Goal: Task Accomplishment & Management: Manage account settings

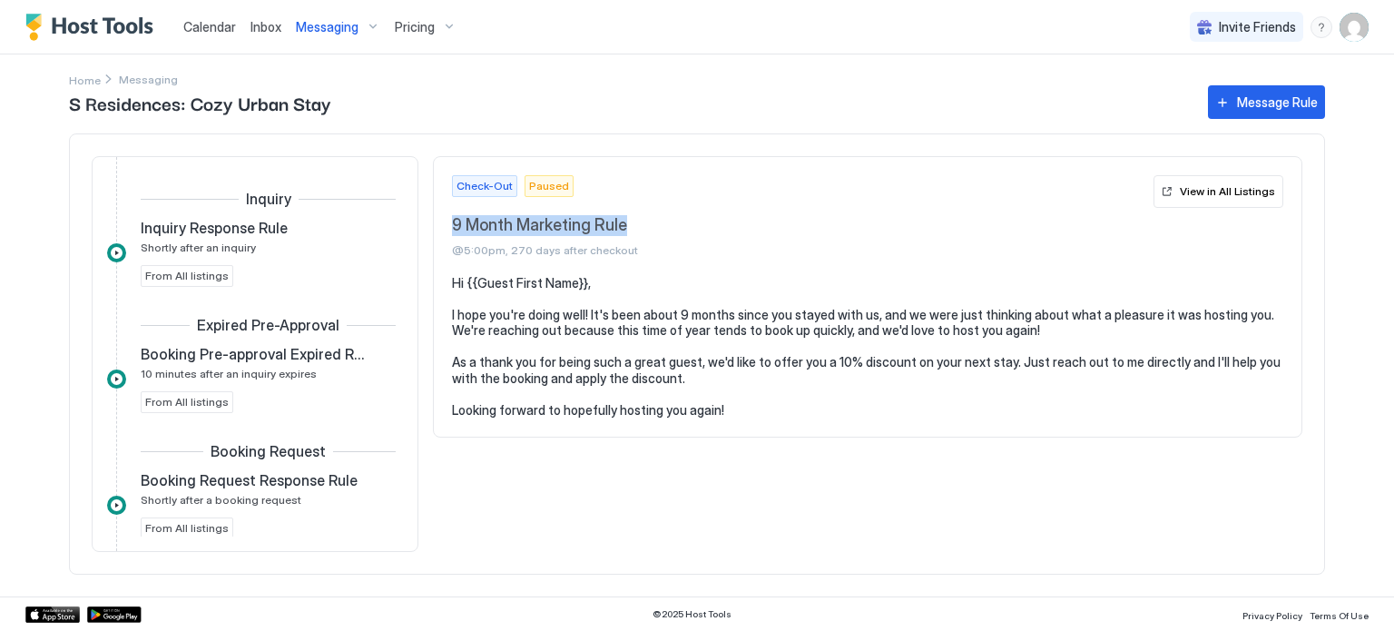
scroll to position [820, 0]
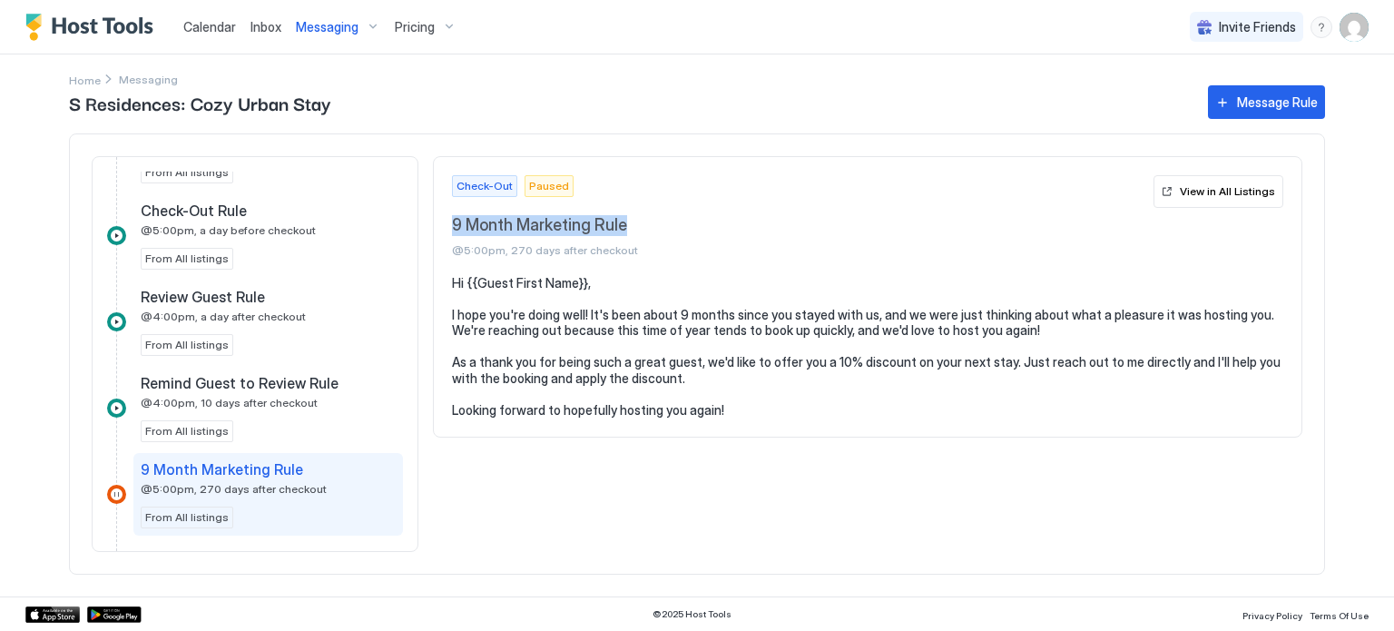
click at [87, 35] on img "Host Tools Logo" at bounding box center [93, 27] width 136 height 27
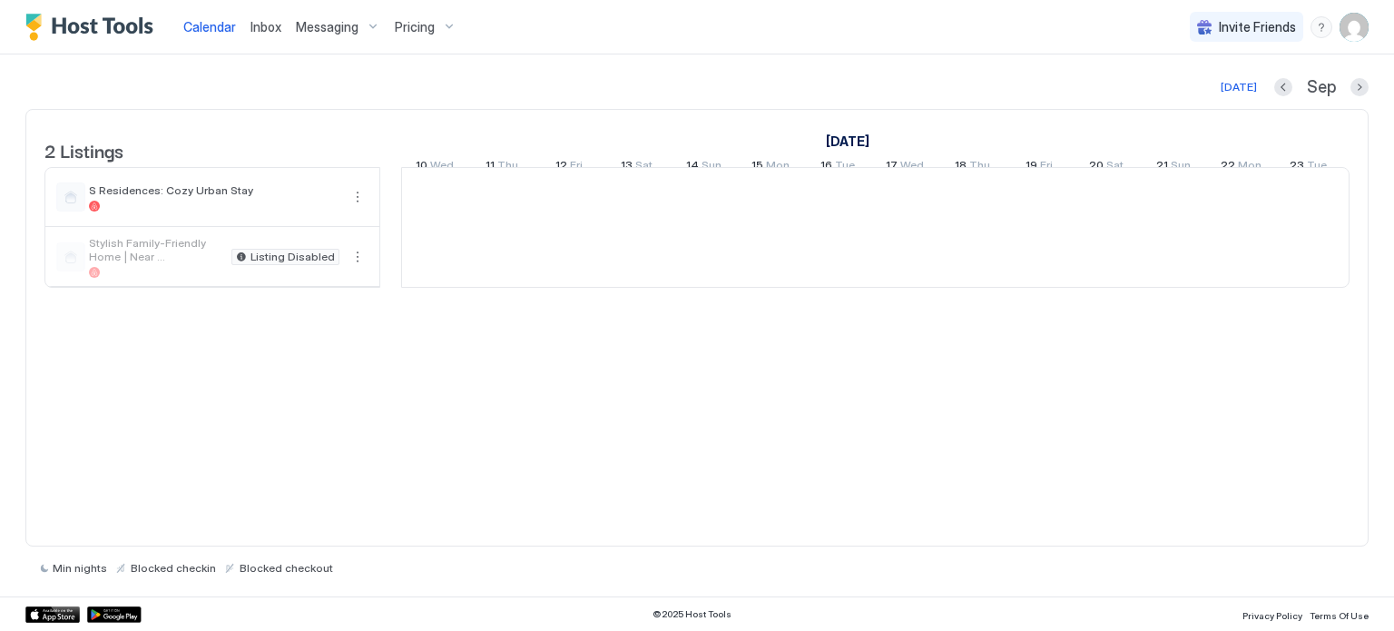
scroll to position [0, 1008]
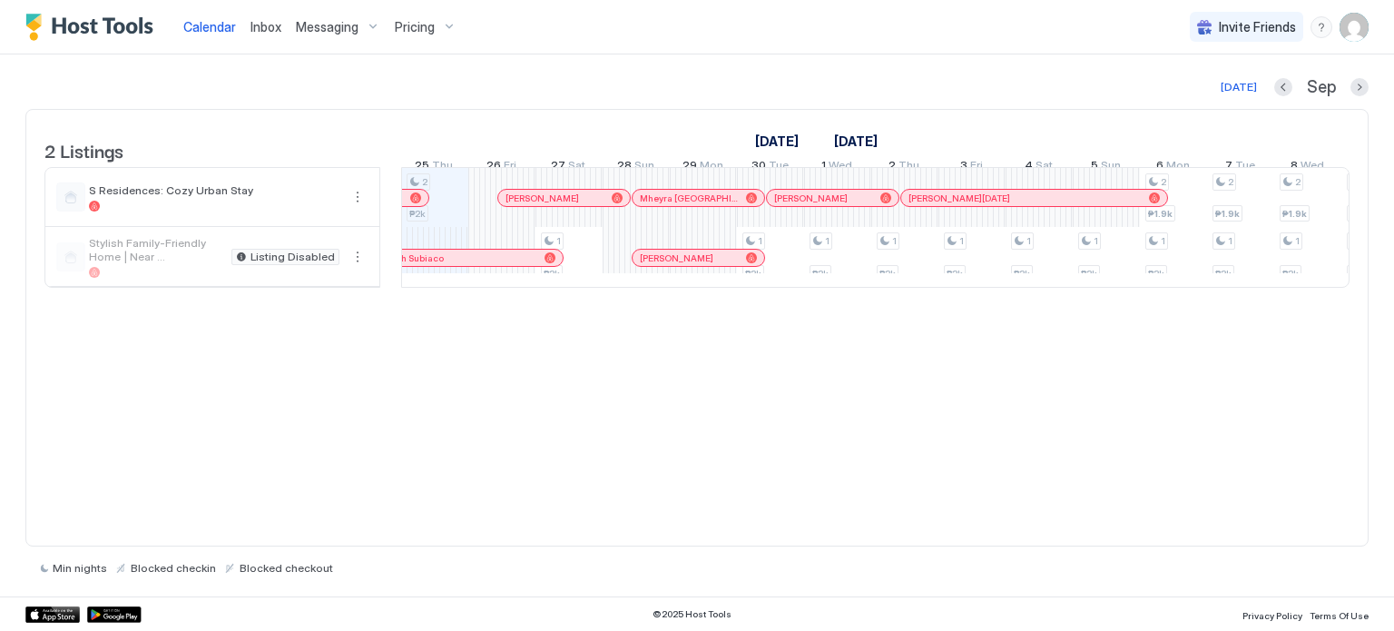
click at [306, 31] on span "Messaging" at bounding box center [327, 27] width 63 height 16
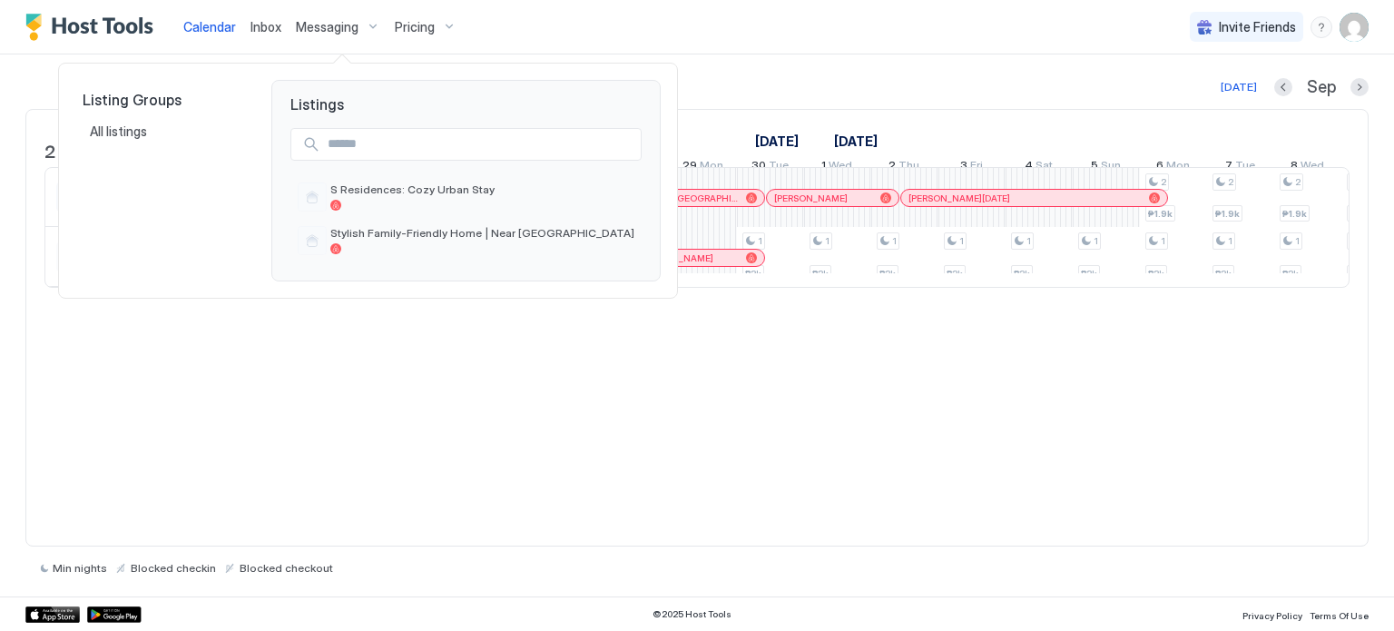
click at [721, 35] on div at bounding box center [697, 315] width 1394 height 631
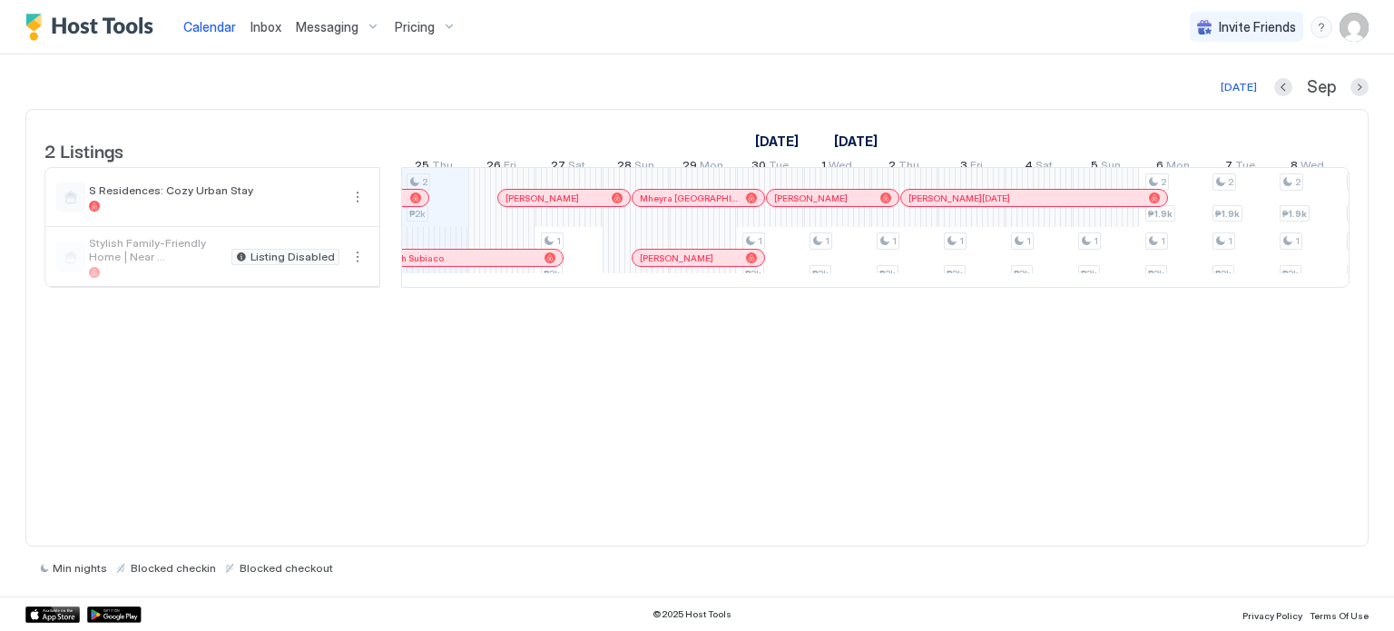
click at [265, 32] on span "Inbox" at bounding box center [265, 26] width 31 height 15
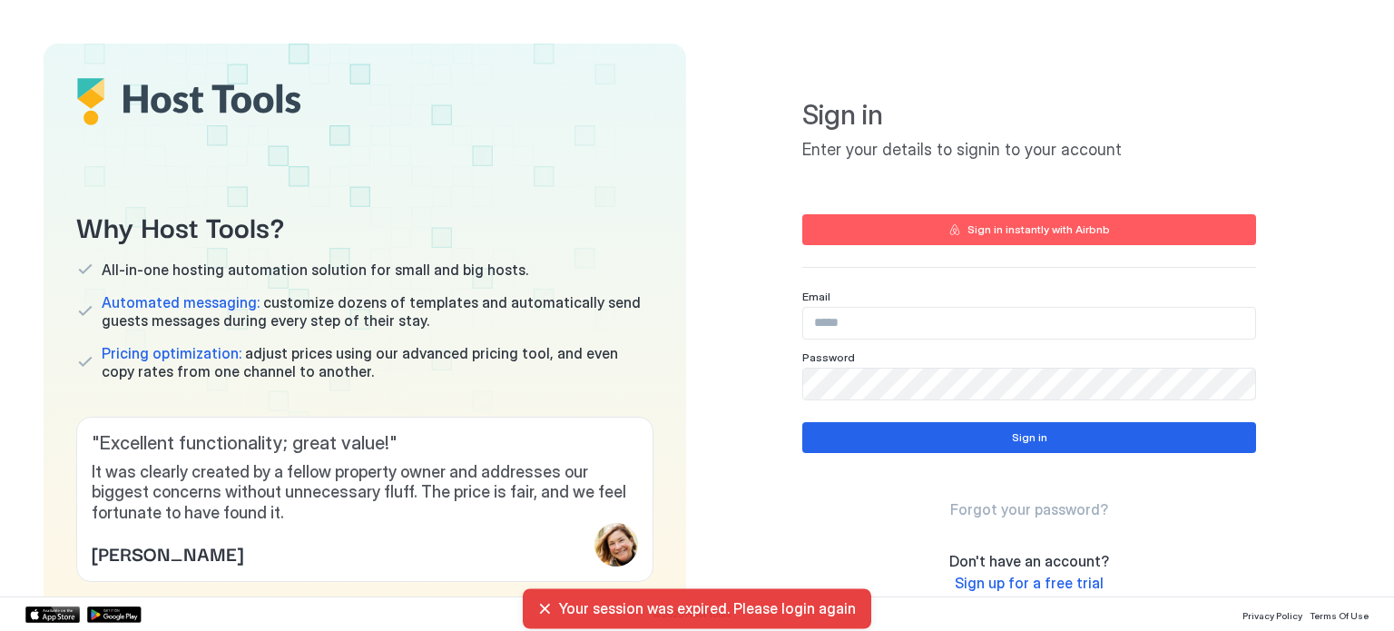
type input "**********"
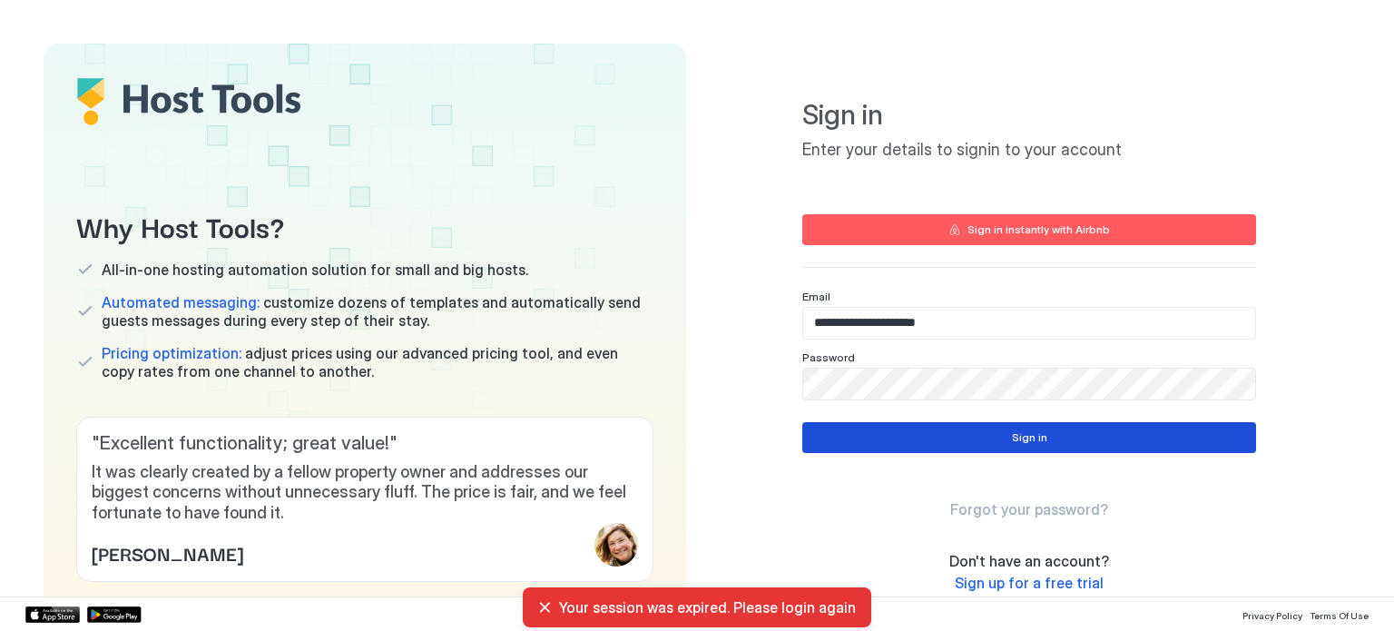
click at [957, 446] on button "Sign in" at bounding box center [1029, 437] width 454 height 31
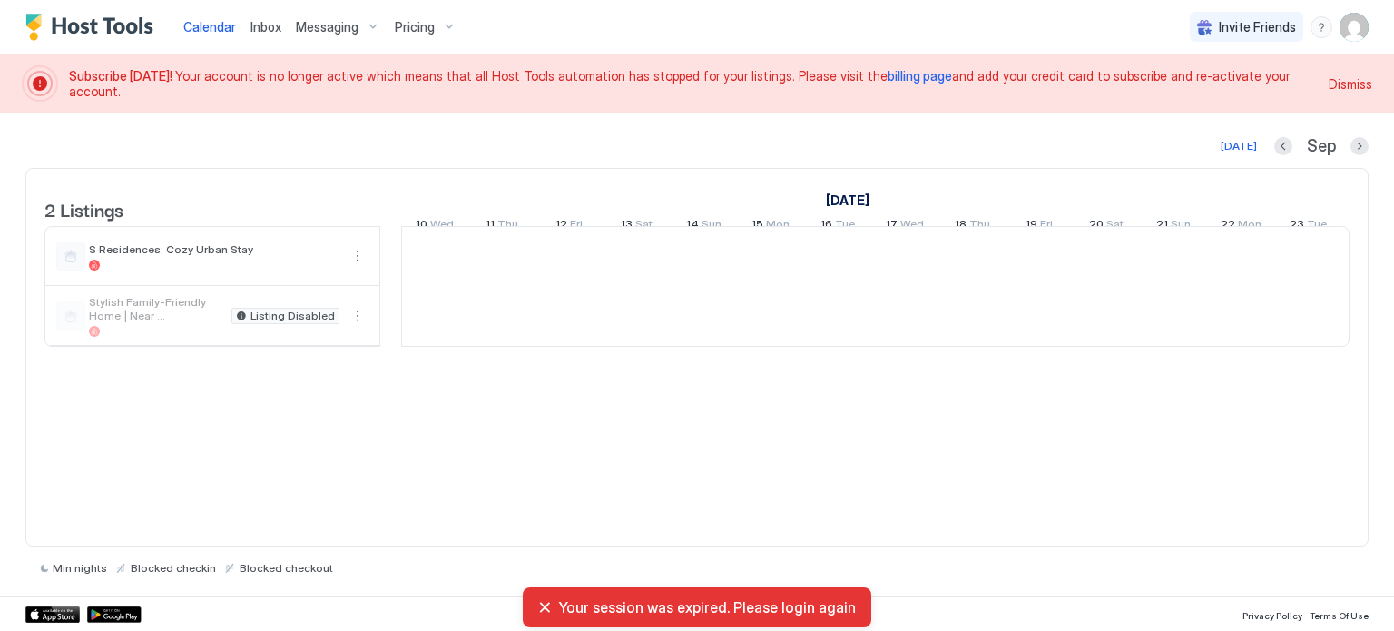
scroll to position [0, 1008]
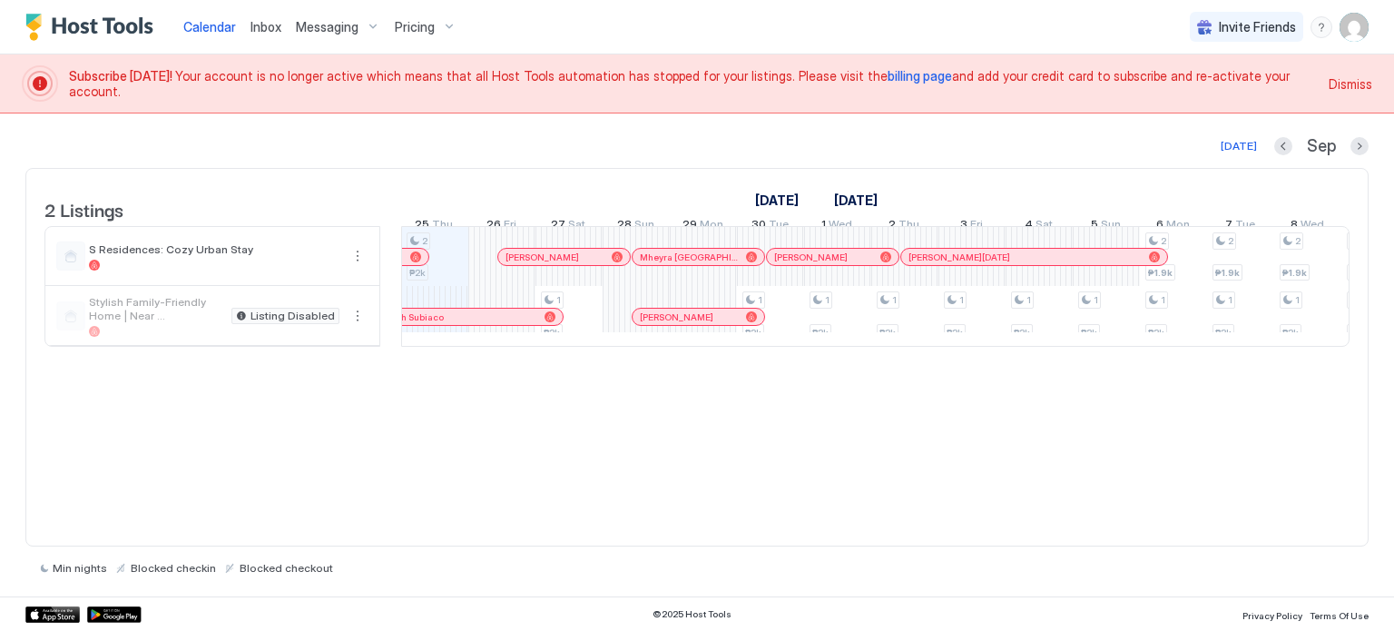
click at [887, 83] on span "billing page" at bounding box center [919, 75] width 64 height 15
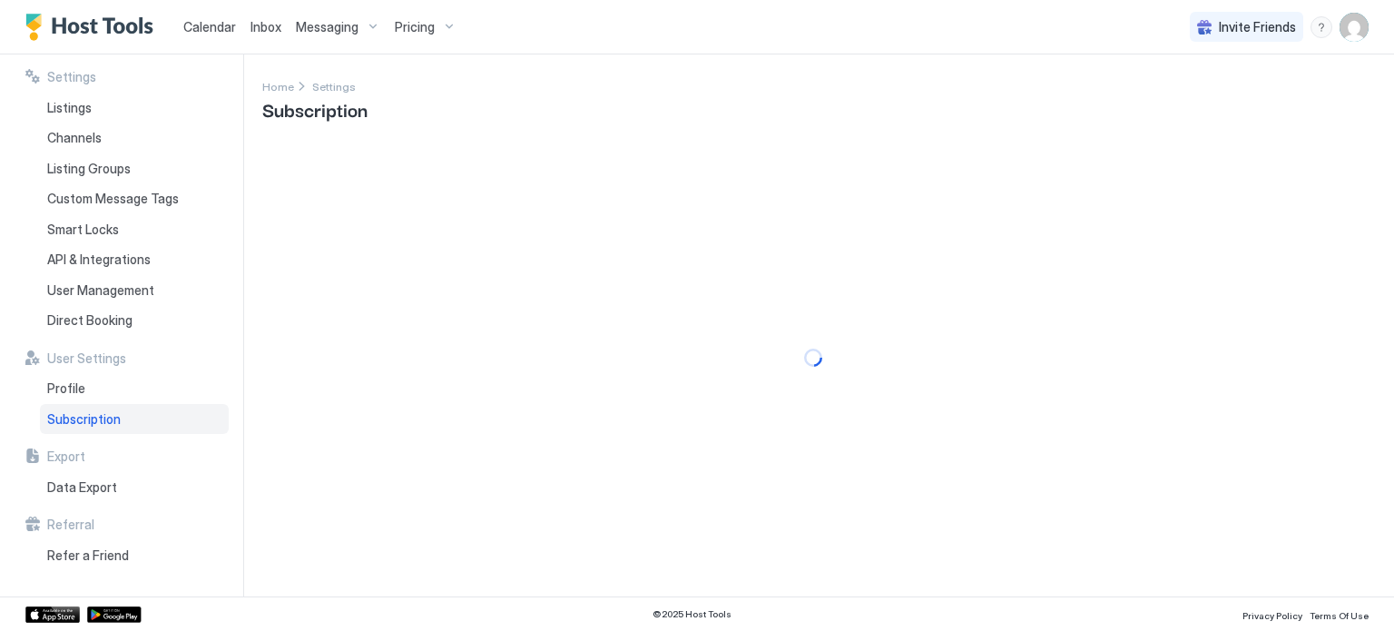
click at [261, 28] on span "Inbox" at bounding box center [265, 26] width 31 height 15
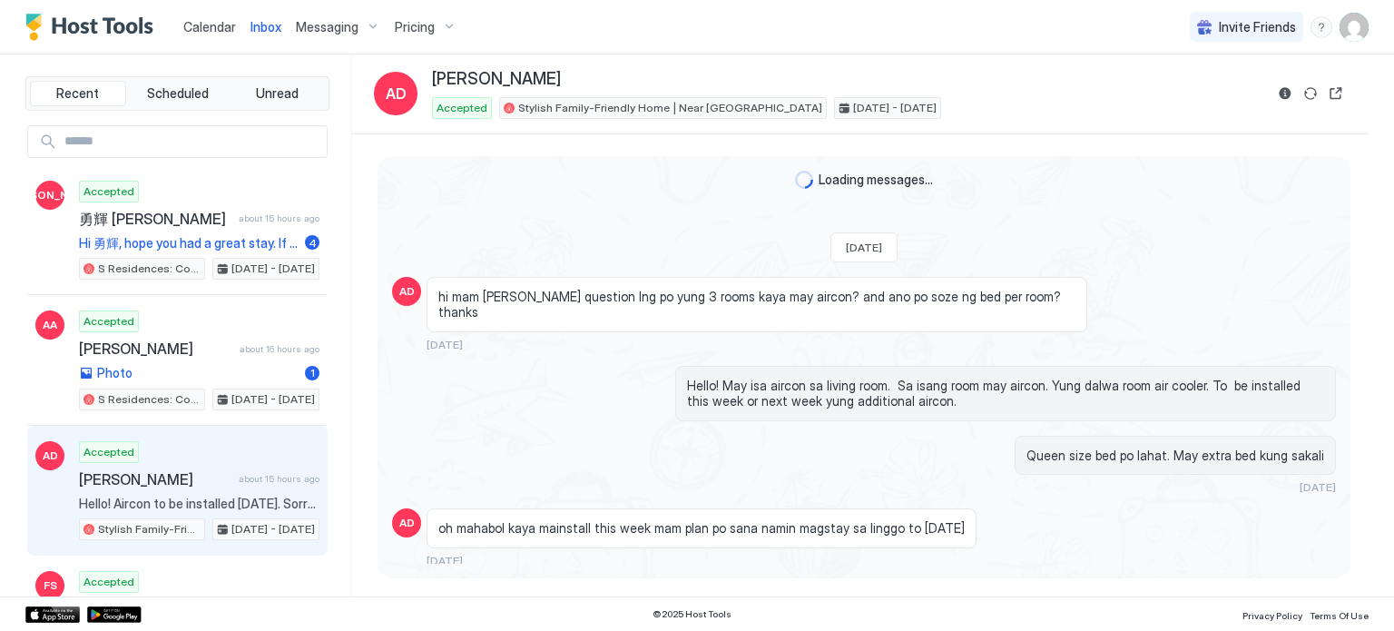
scroll to position [679, 0]
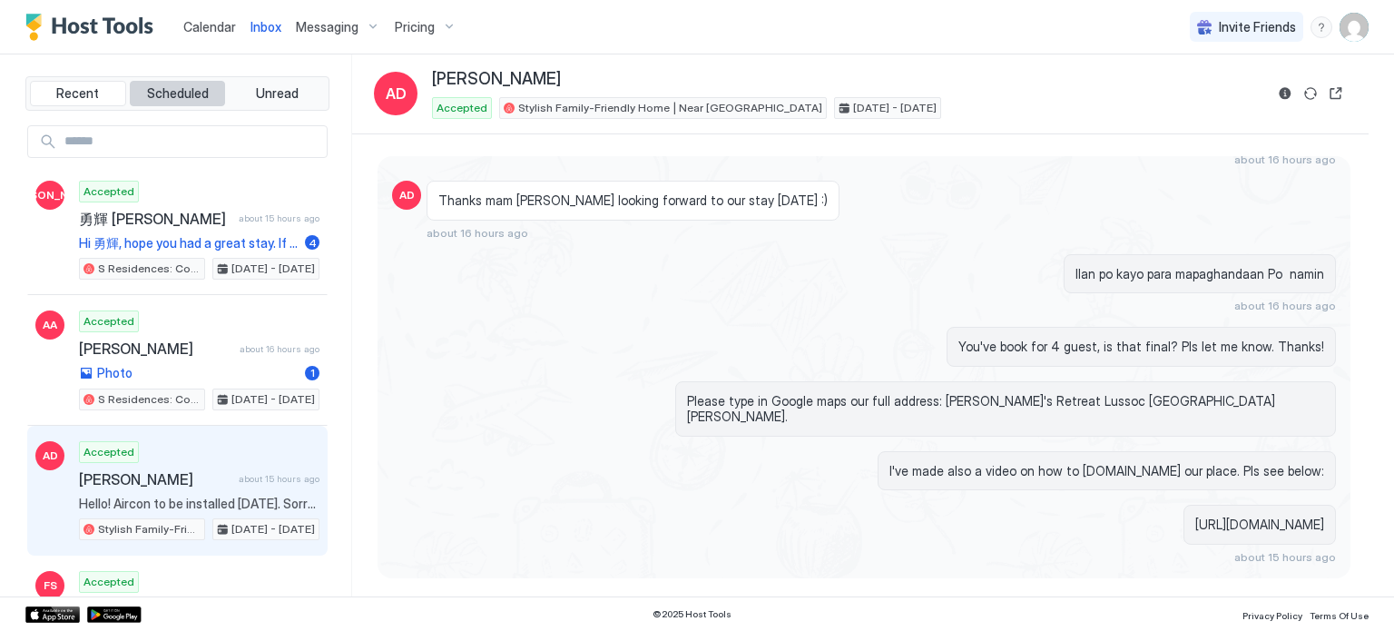
click at [181, 97] on span "Scheduled" at bounding box center [178, 93] width 62 height 16
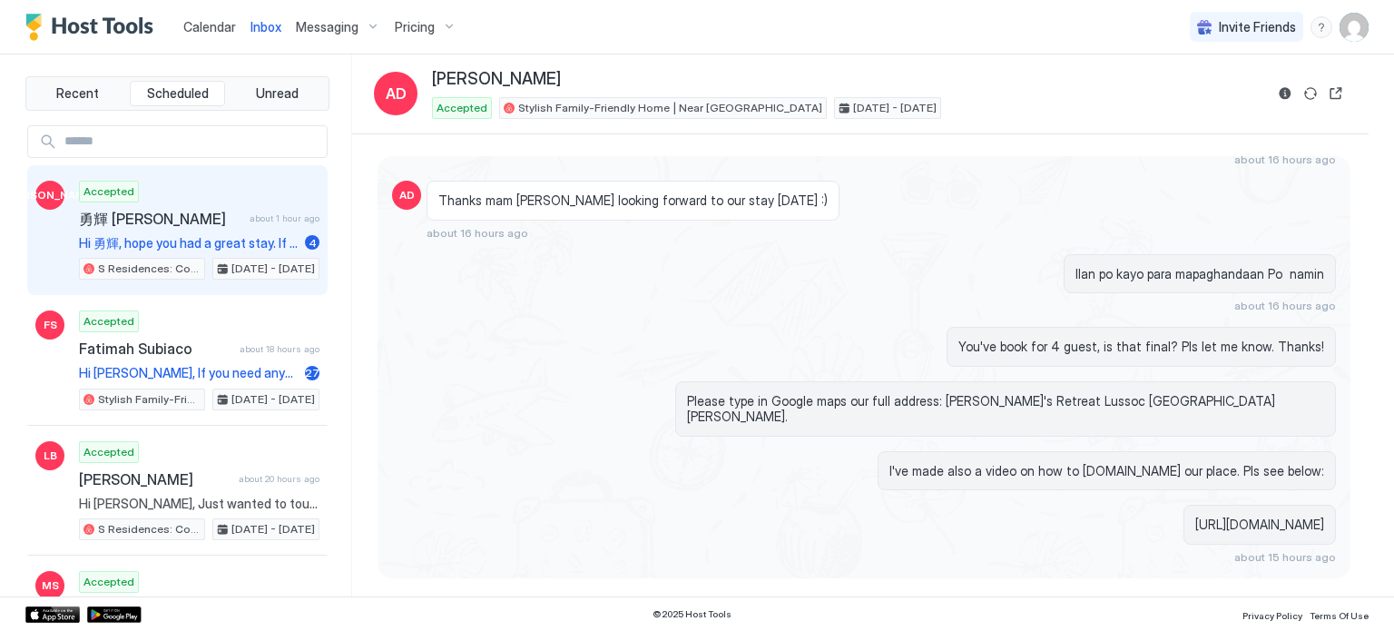
click at [197, 217] on span "勇輝 [PERSON_NAME]" at bounding box center [160, 219] width 163 height 18
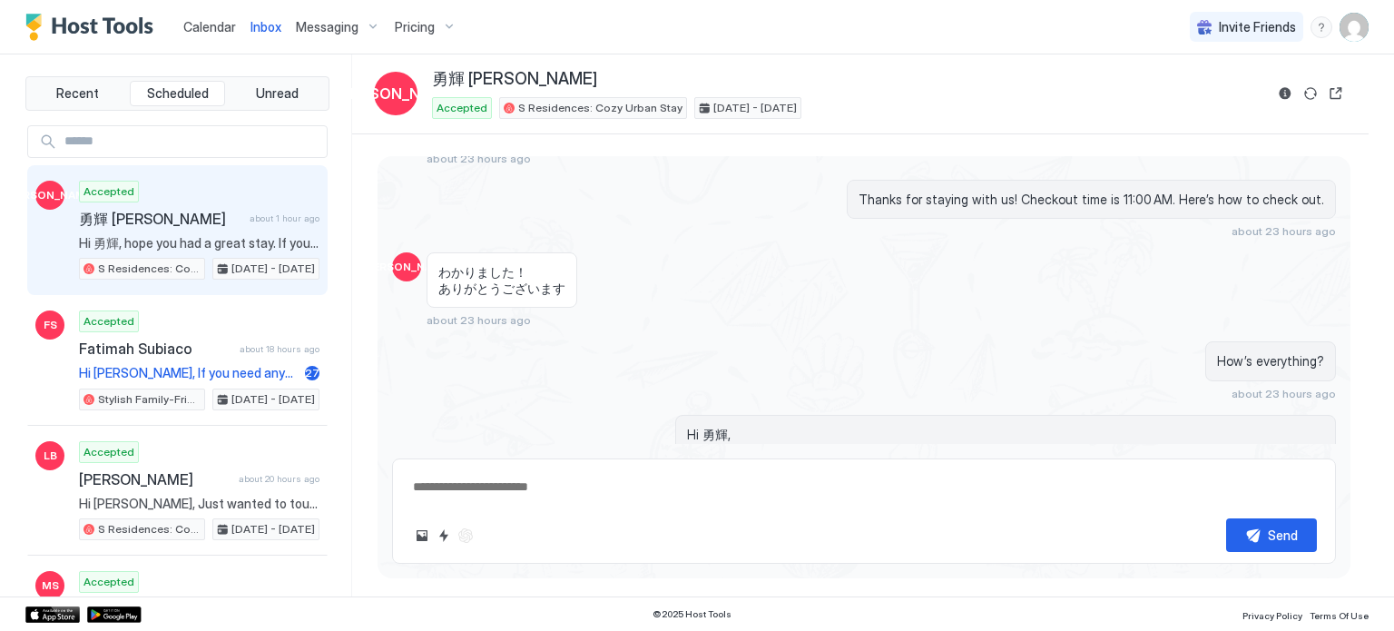
scroll to position [4798, 0]
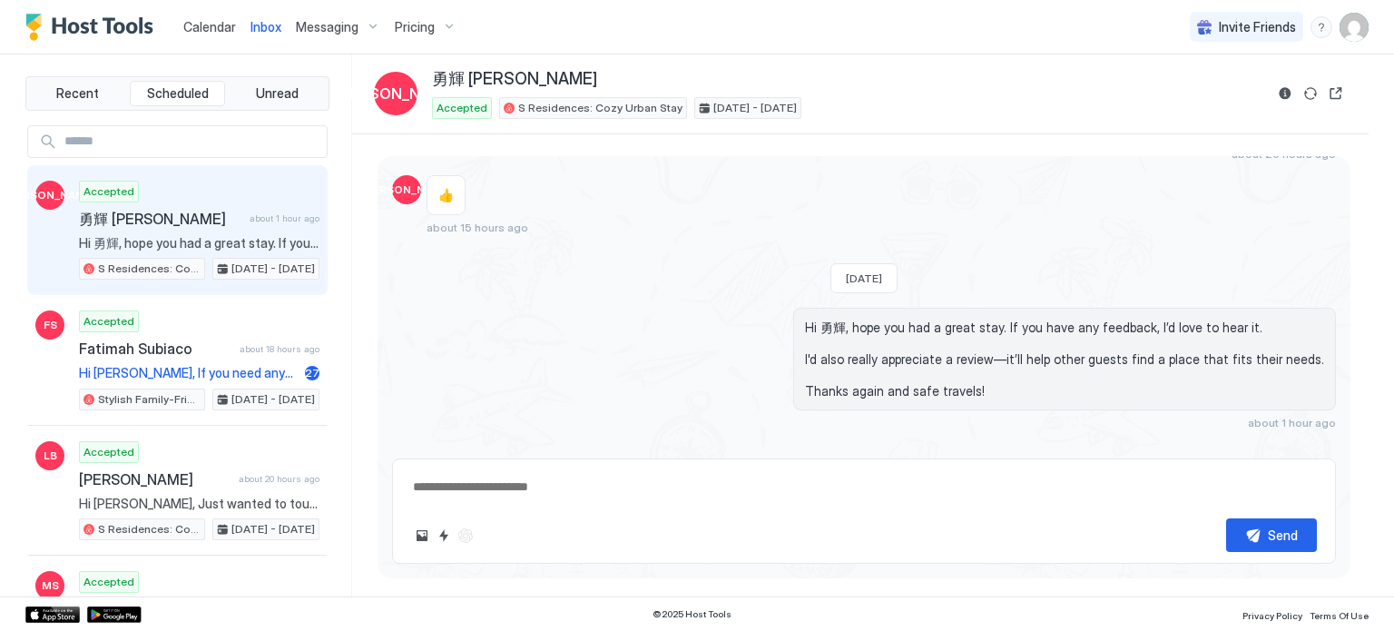
type textarea "*"
drag, startPoint x: 197, startPoint y: 217, endPoint x: 579, endPoint y: 261, distance: 384.6
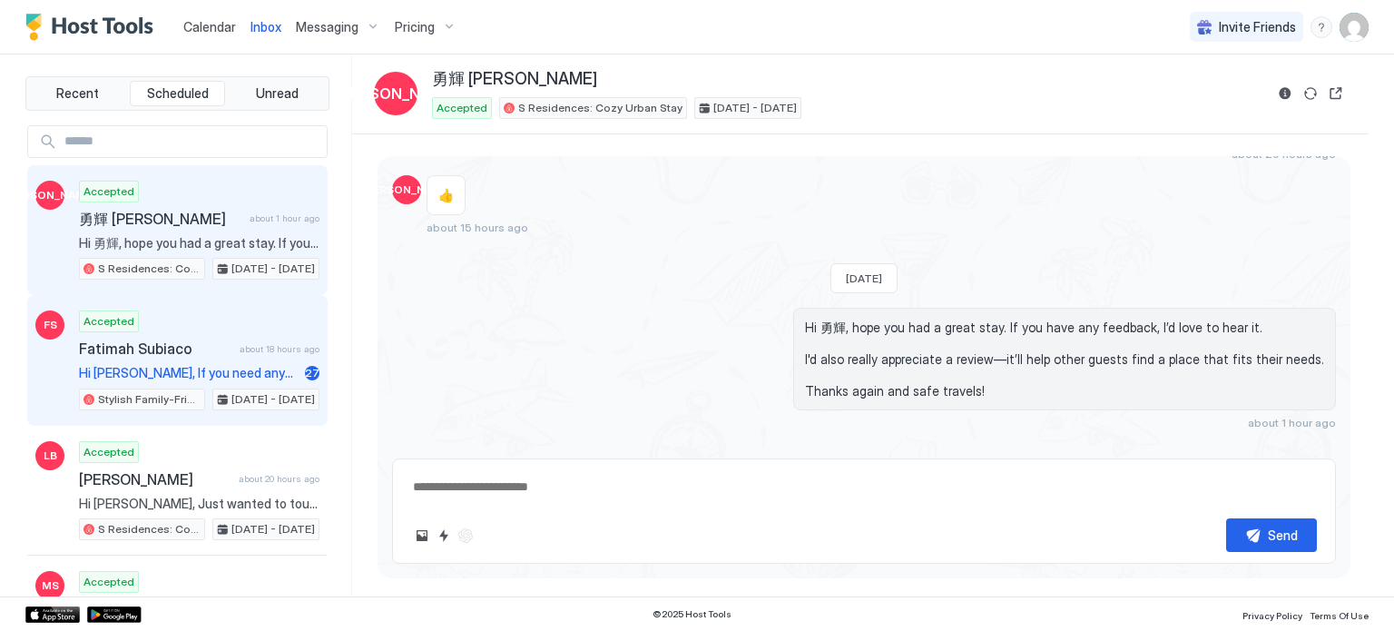
click at [243, 358] on div "Accepted Fatimah Subiaco about 18 hours ago Hi [PERSON_NAME], If you need anyth…" at bounding box center [199, 360] width 240 height 100
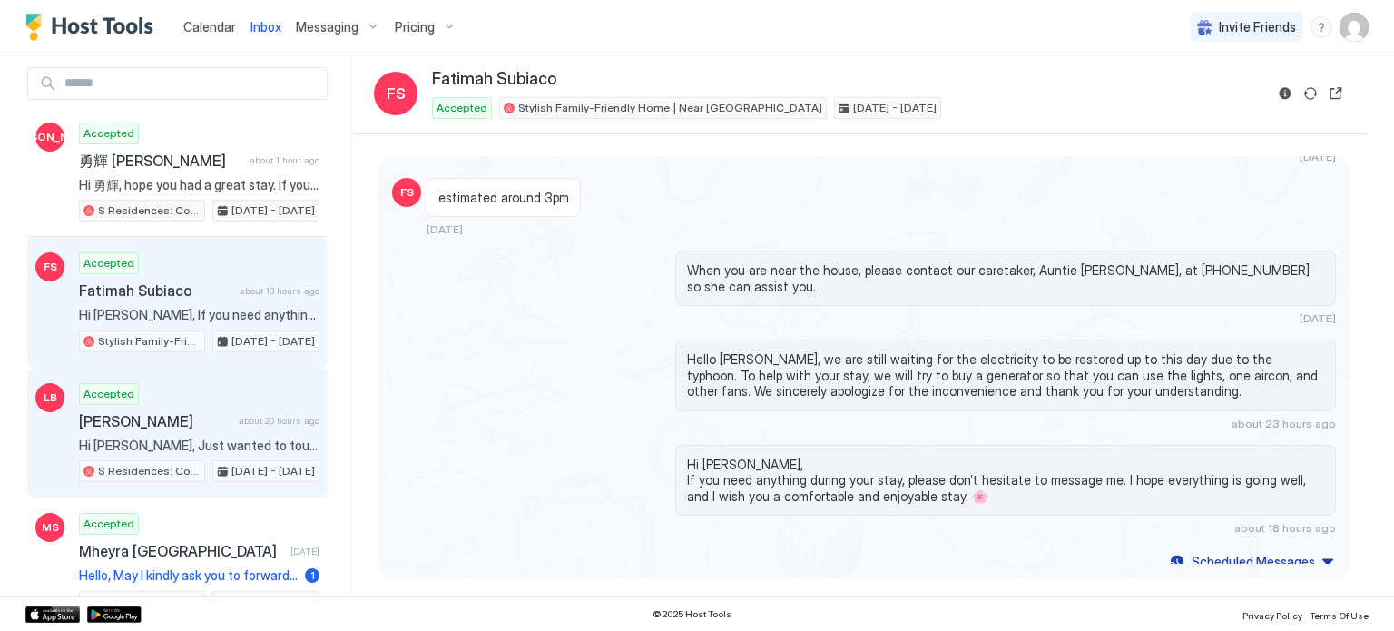
scroll to position [62, 0]
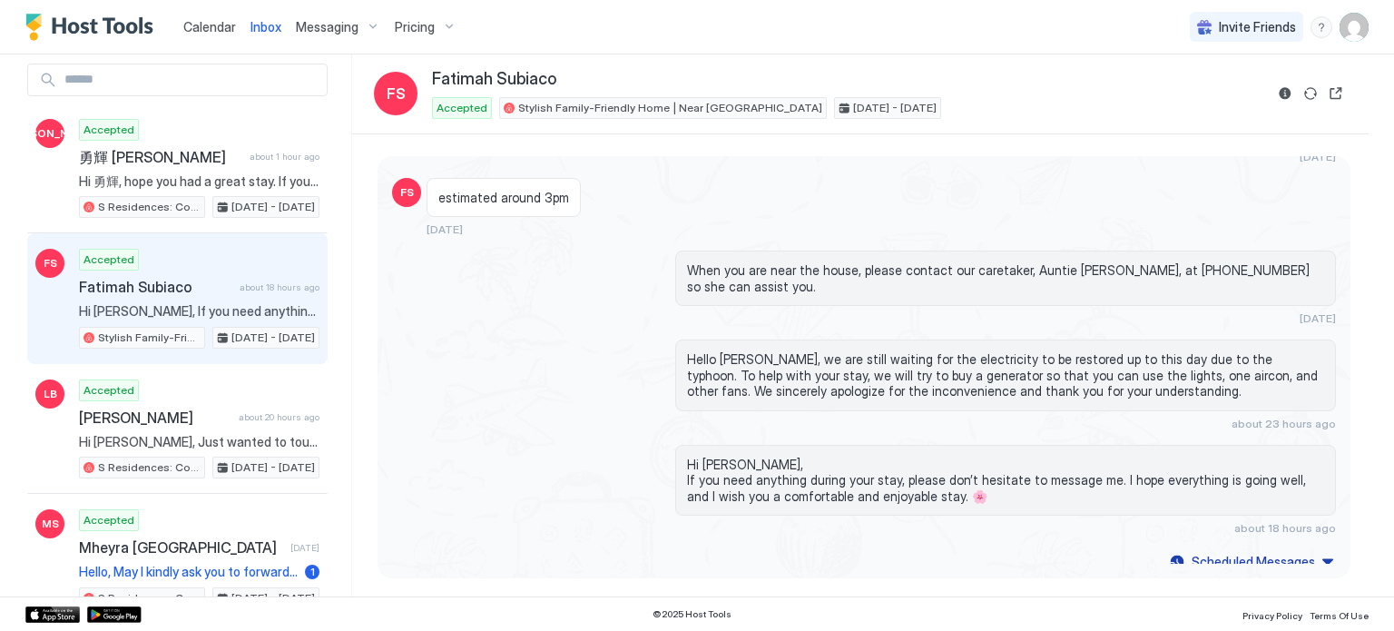
click at [323, 25] on span "Messaging" at bounding box center [327, 27] width 63 height 16
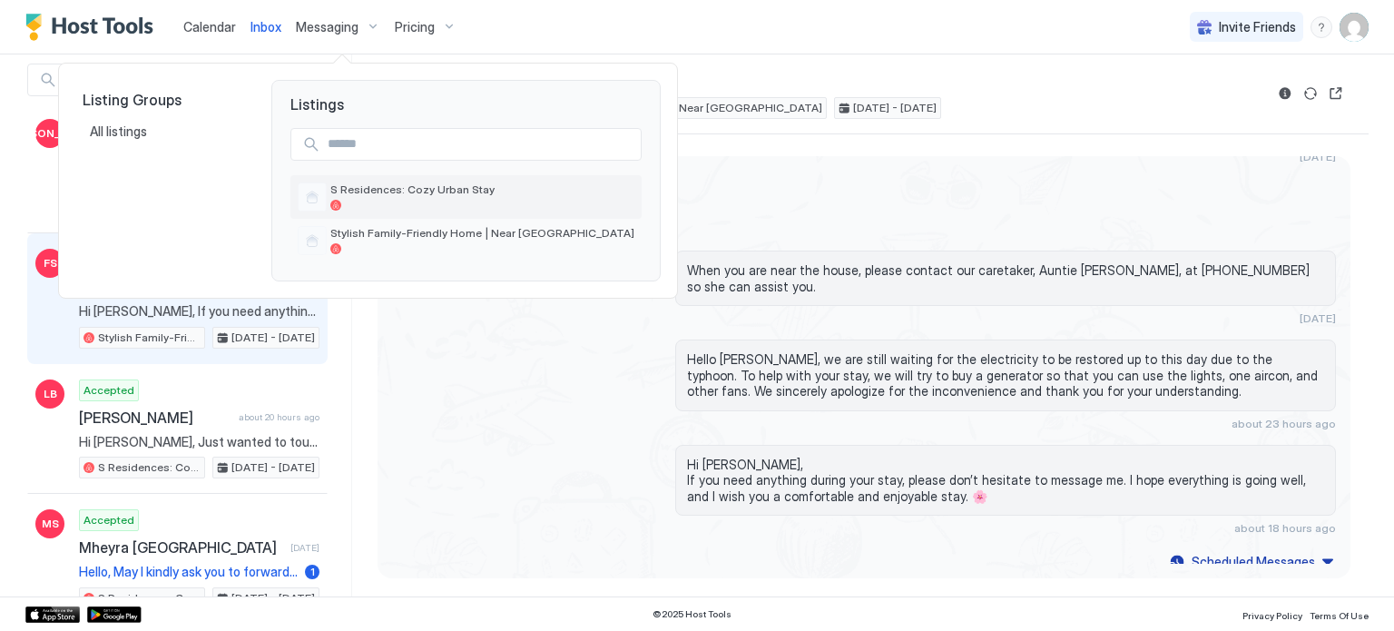
click at [377, 195] on span "S Residences: Cozy Urban Stay" at bounding box center [482, 189] width 304 height 14
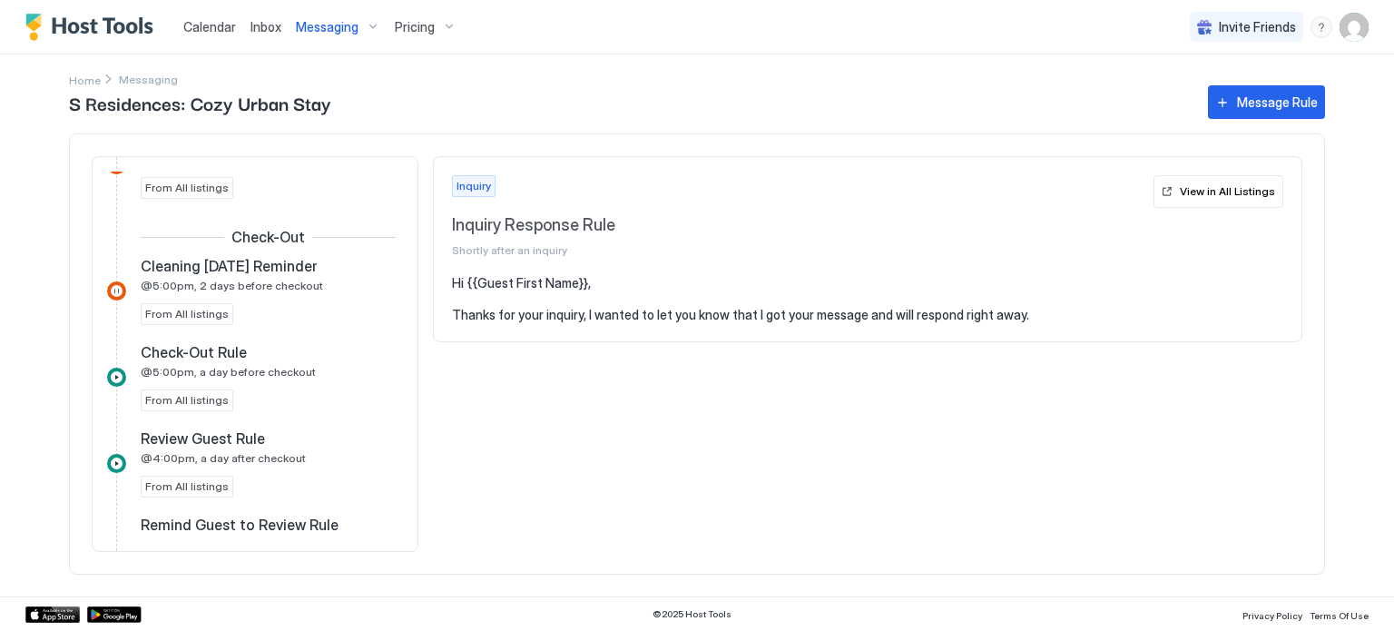
scroll to position [681, 0]
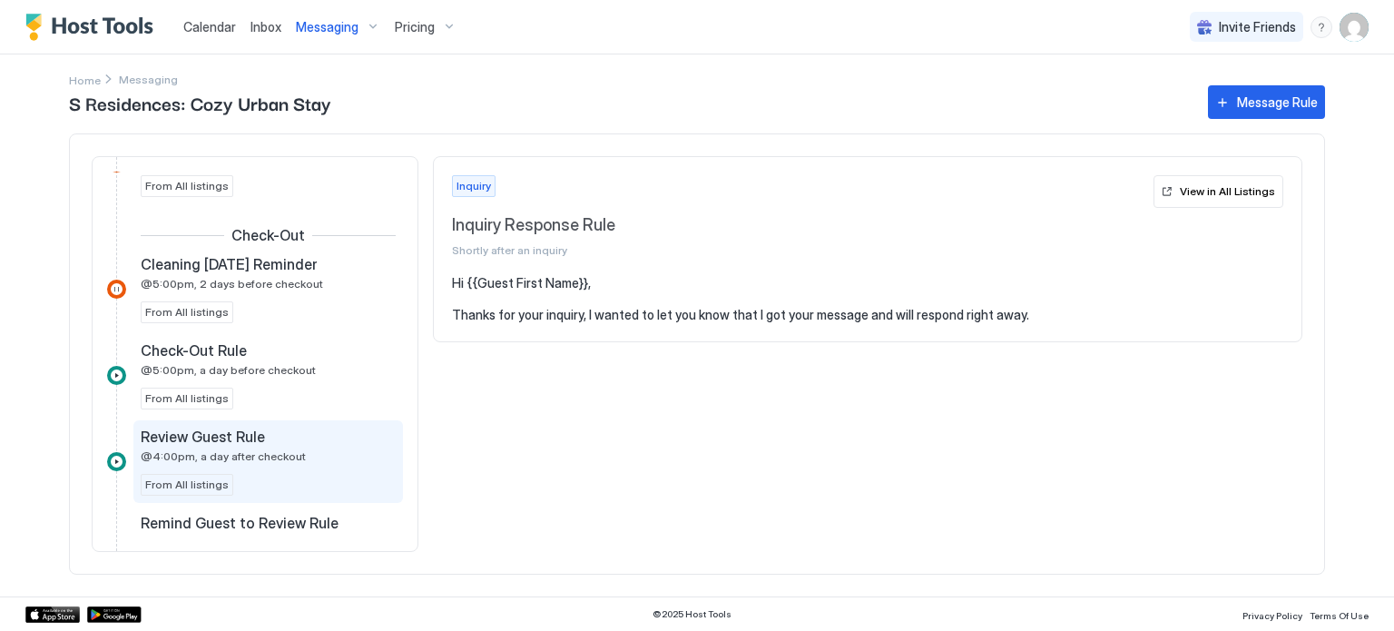
click at [272, 440] on div "Review Guest Rule" at bounding box center [256, 436] width 230 height 18
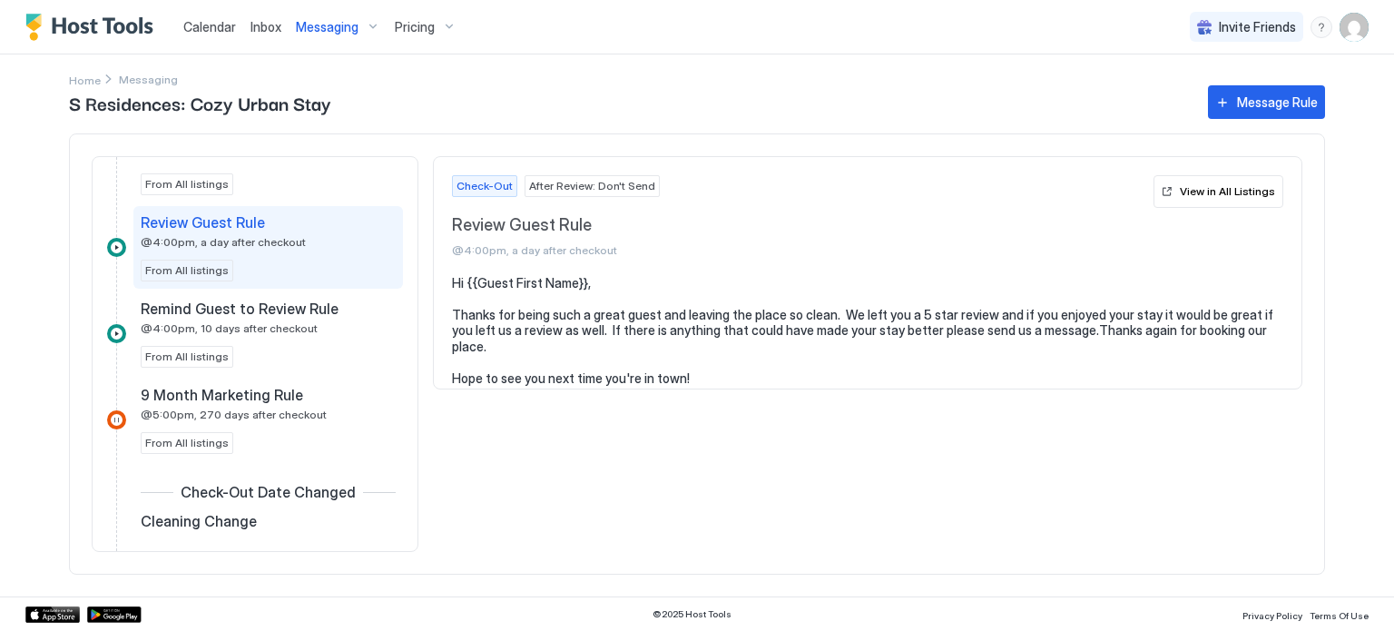
scroll to position [854, 0]
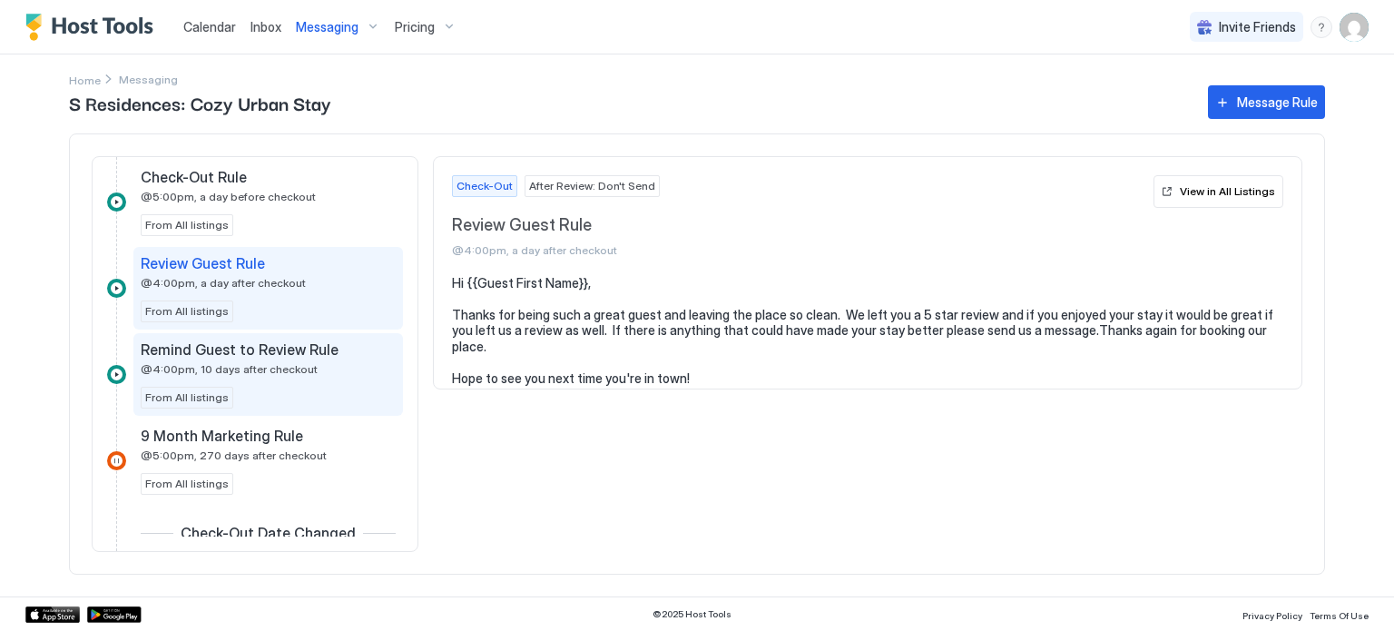
click at [250, 363] on span "@4:00pm, 10 days after checkout" at bounding box center [229, 369] width 177 height 14
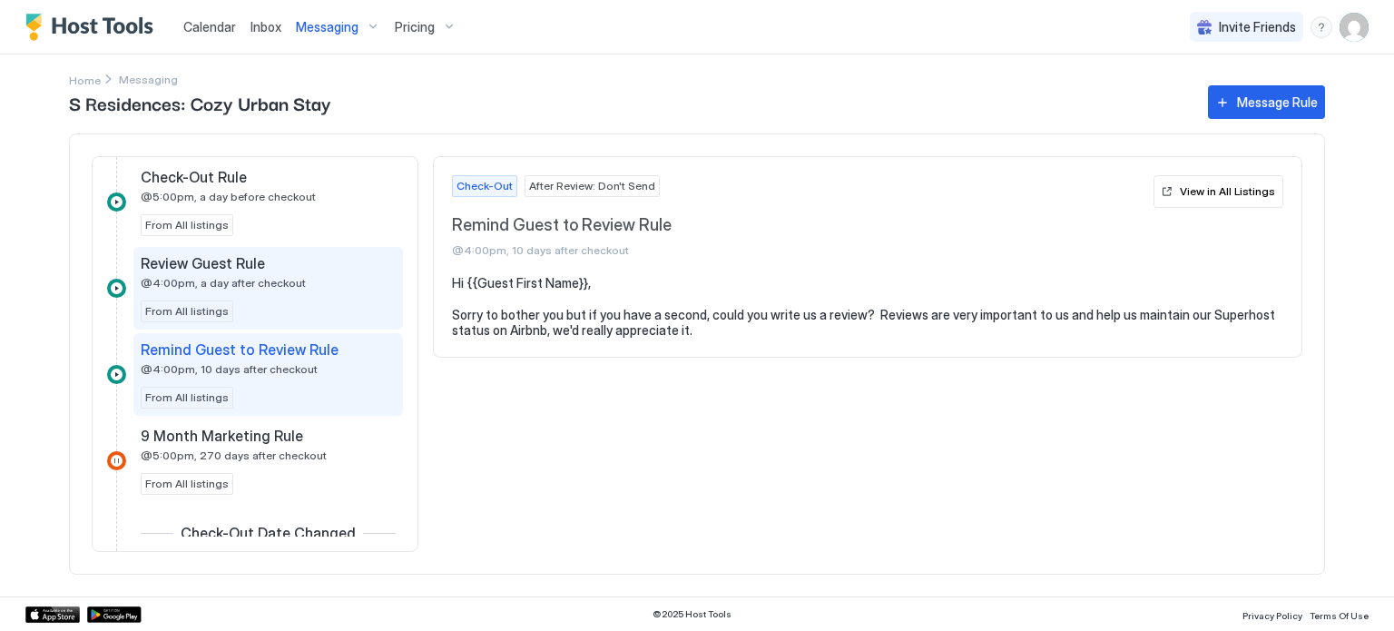
click at [247, 290] on div "Review Guest Rule @4:00pm, a day after checkout From All listings" at bounding box center [268, 288] width 255 height 68
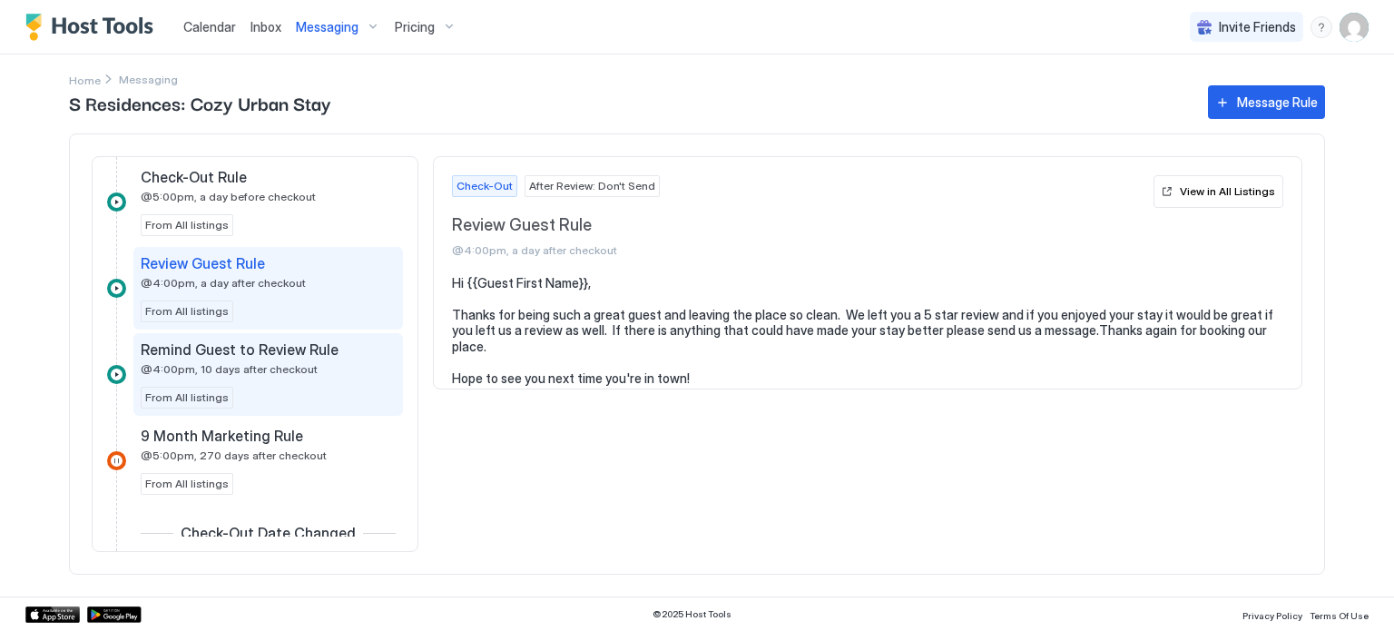
click at [286, 362] on span "@4:00pm, 10 days after checkout" at bounding box center [229, 369] width 177 height 14
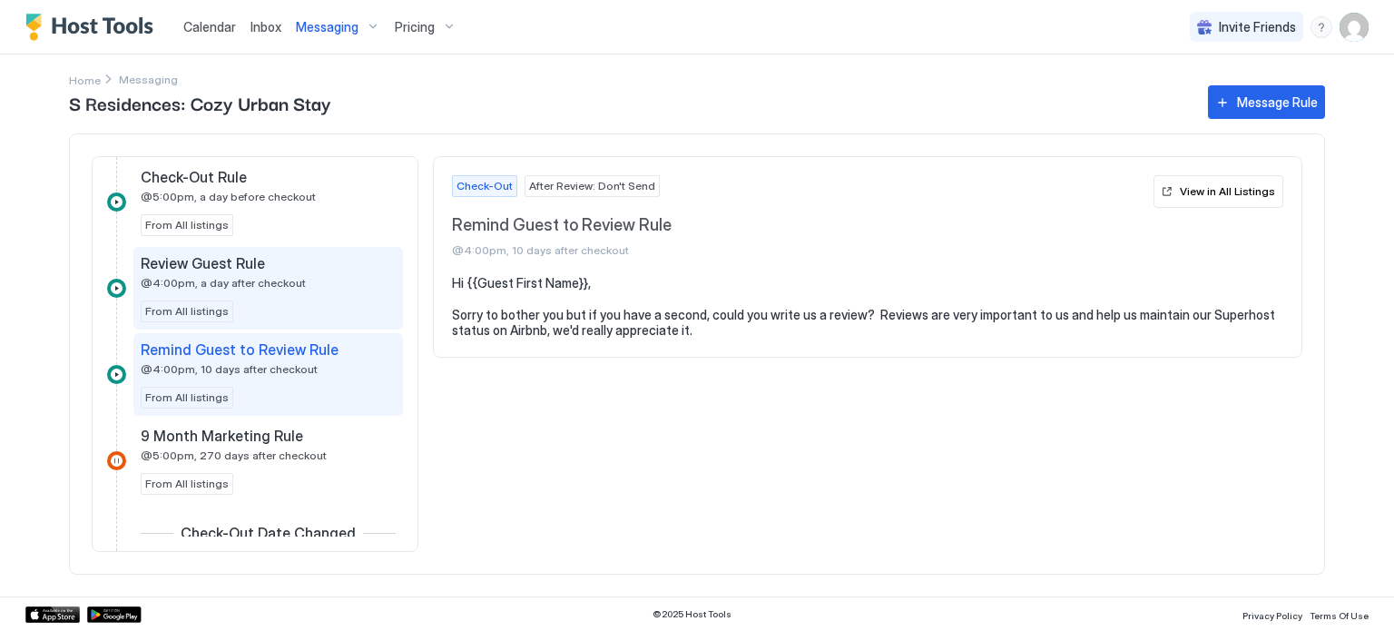
click at [265, 293] on div "Review Guest Rule @4:00pm, a day after checkout From All listings" at bounding box center [268, 288] width 255 height 68
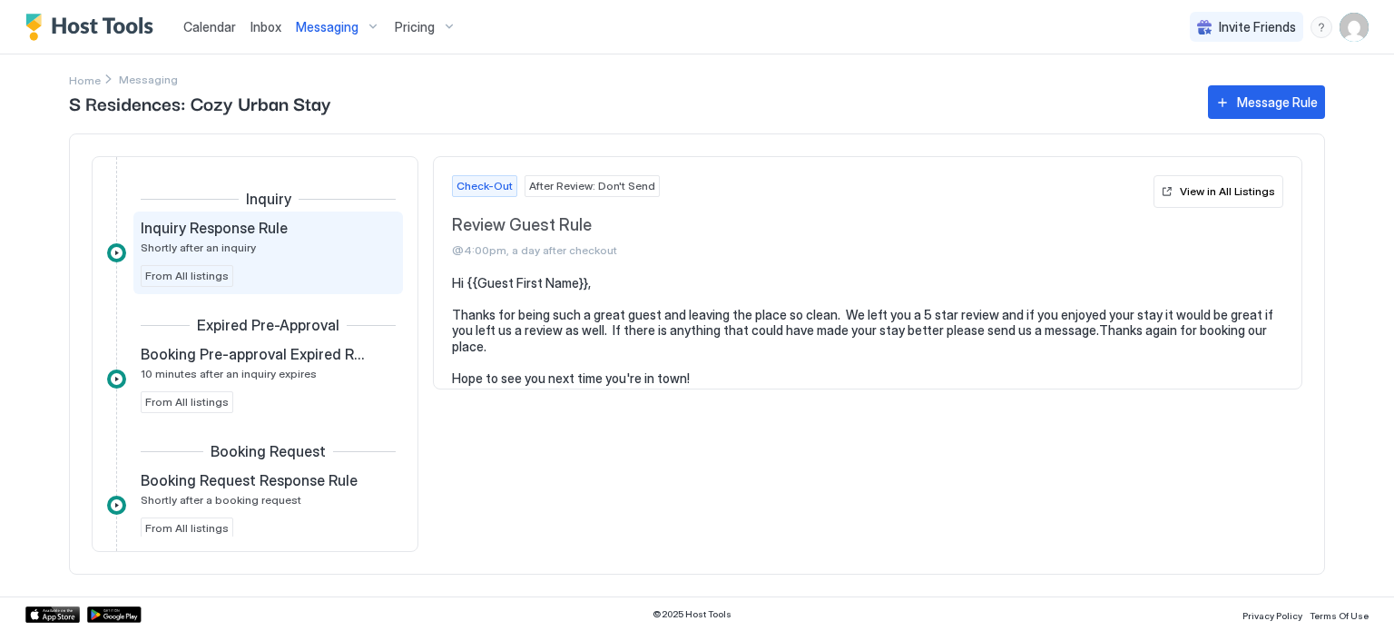
click at [265, 237] on div "Inquiry Response Rule Shortly after an inquiry" at bounding box center [256, 236] width 230 height 35
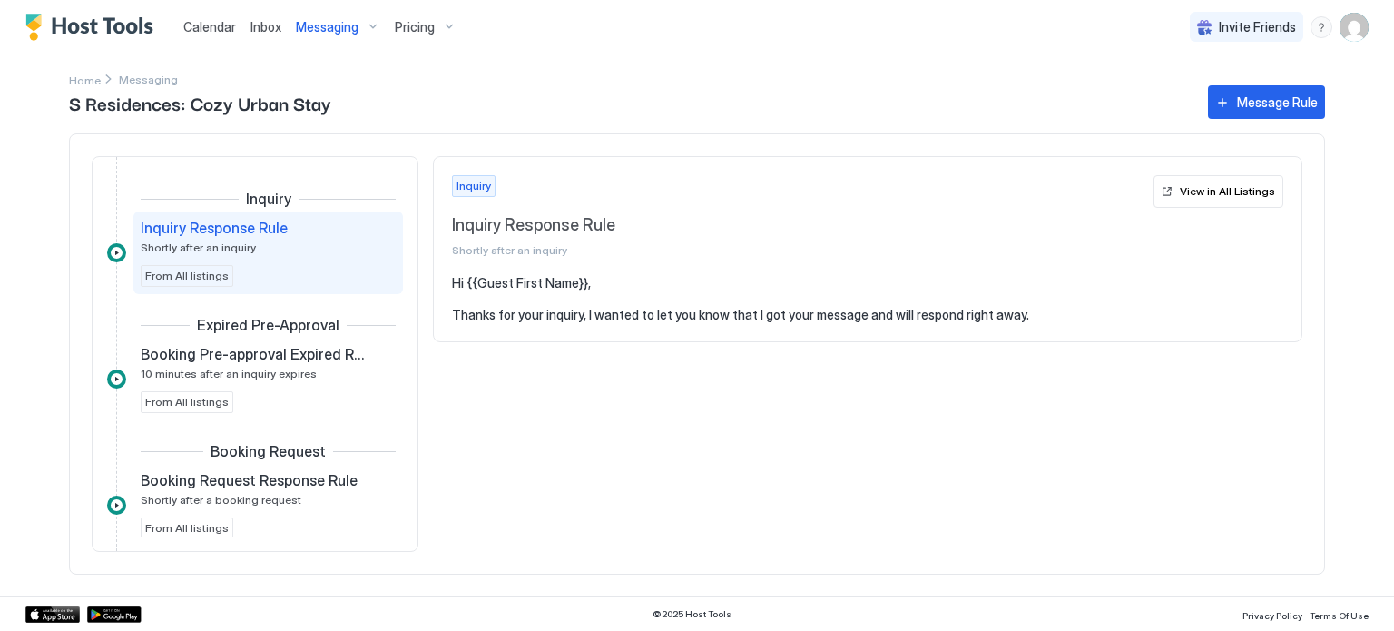
click at [475, 188] on span "Inquiry" at bounding box center [473, 186] width 34 height 16
click at [489, 223] on span "Inquiry Response Rule" at bounding box center [799, 225] width 694 height 21
click at [1228, 25] on span "Invite Friends" at bounding box center [1257, 27] width 77 height 16
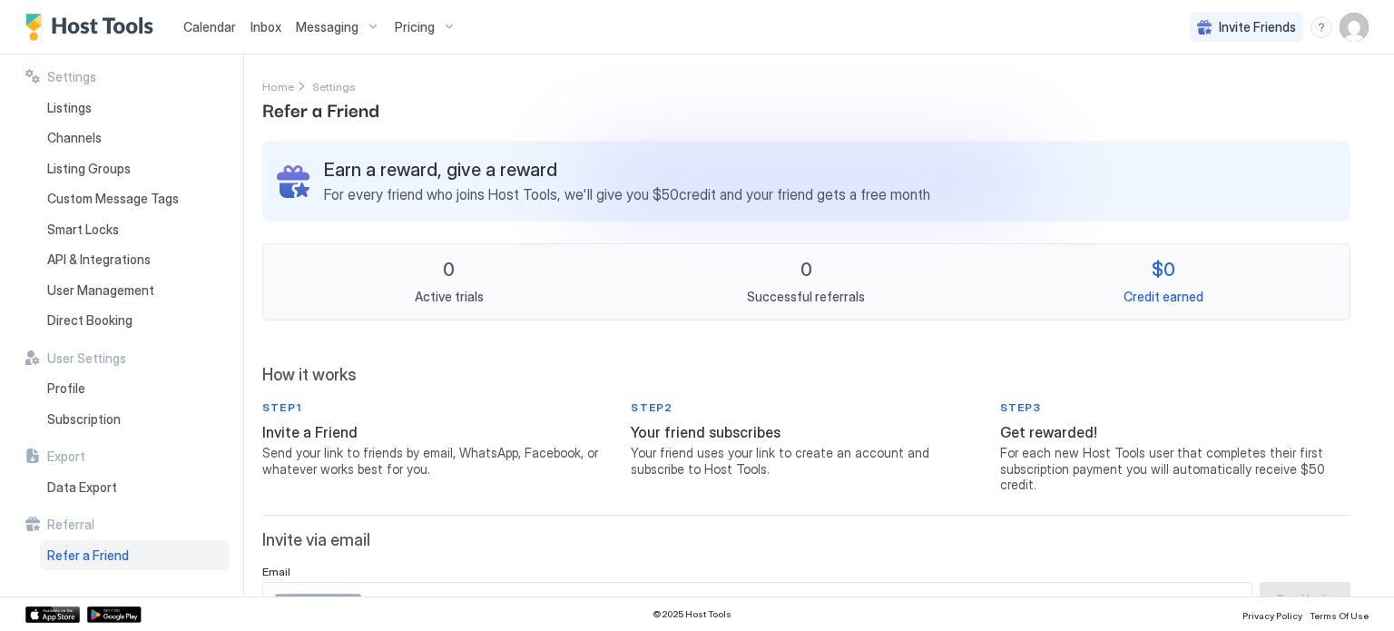
click at [1228, 25] on span "Invite Friends" at bounding box center [1257, 27] width 77 height 16
click at [73, 118] on div "Listings" at bounding box center [134, 108] width 189 height 31
